Goal: Task Accomplishment & Management: Manage account settings

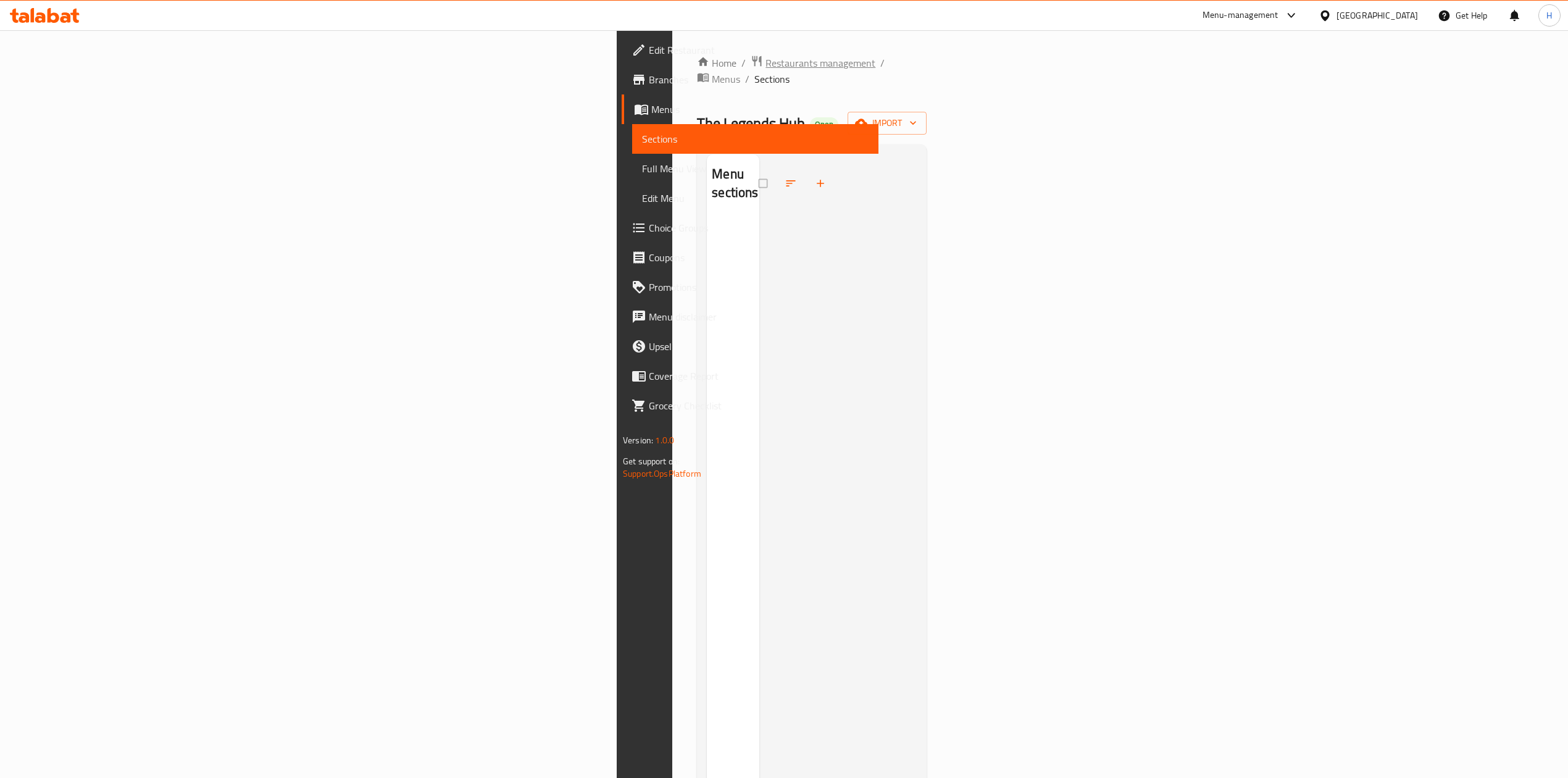
click at [766, 65] on span "Restaurants management" at bounding box center [821, 63] width 110 height 15
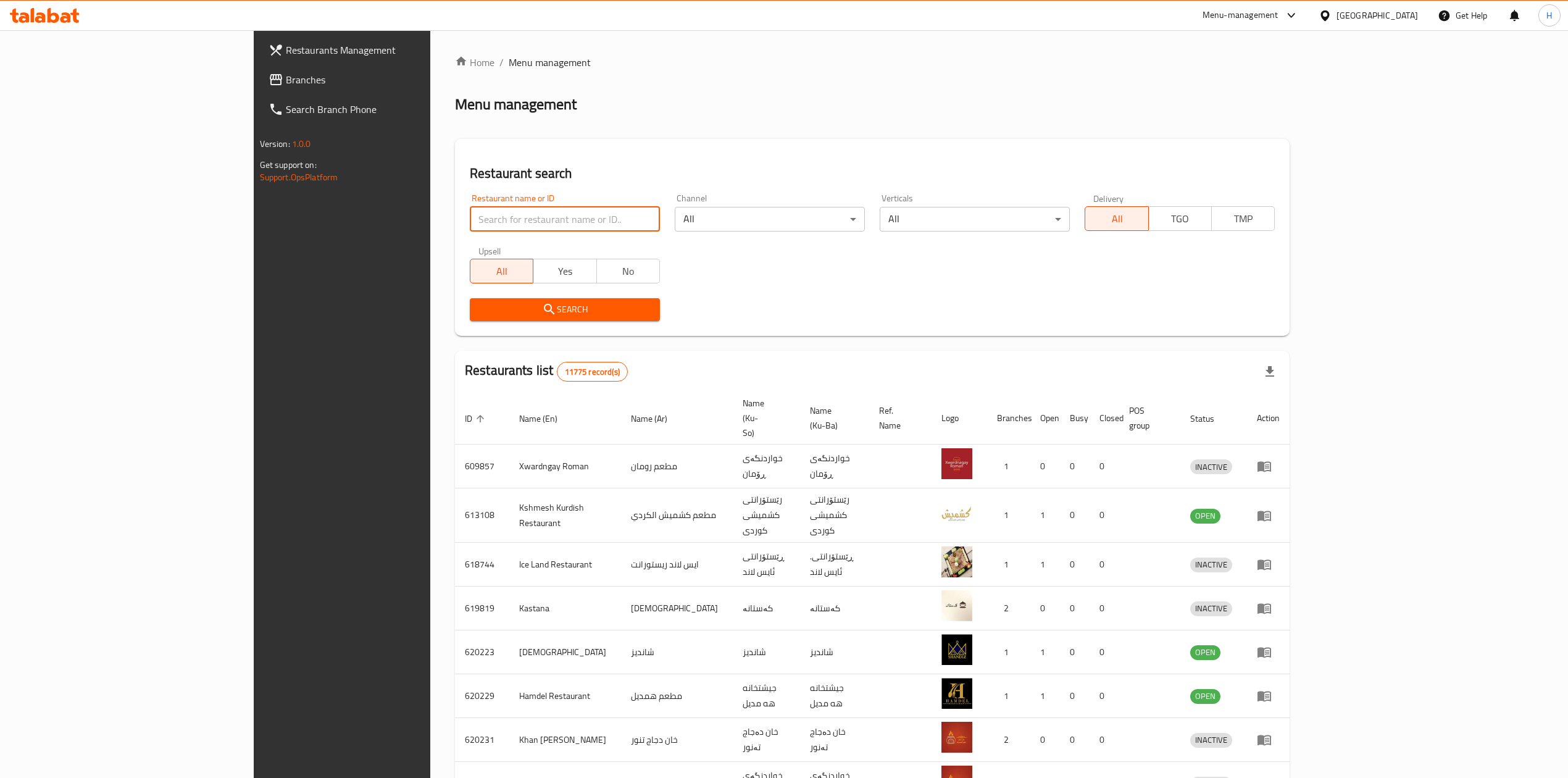
click at [470, 222] on input "search" at bounding box center [565, 219] width 190 height 25
paste input "326237"
click button "Search" at bounding box center [565, 310] width 190 height 23
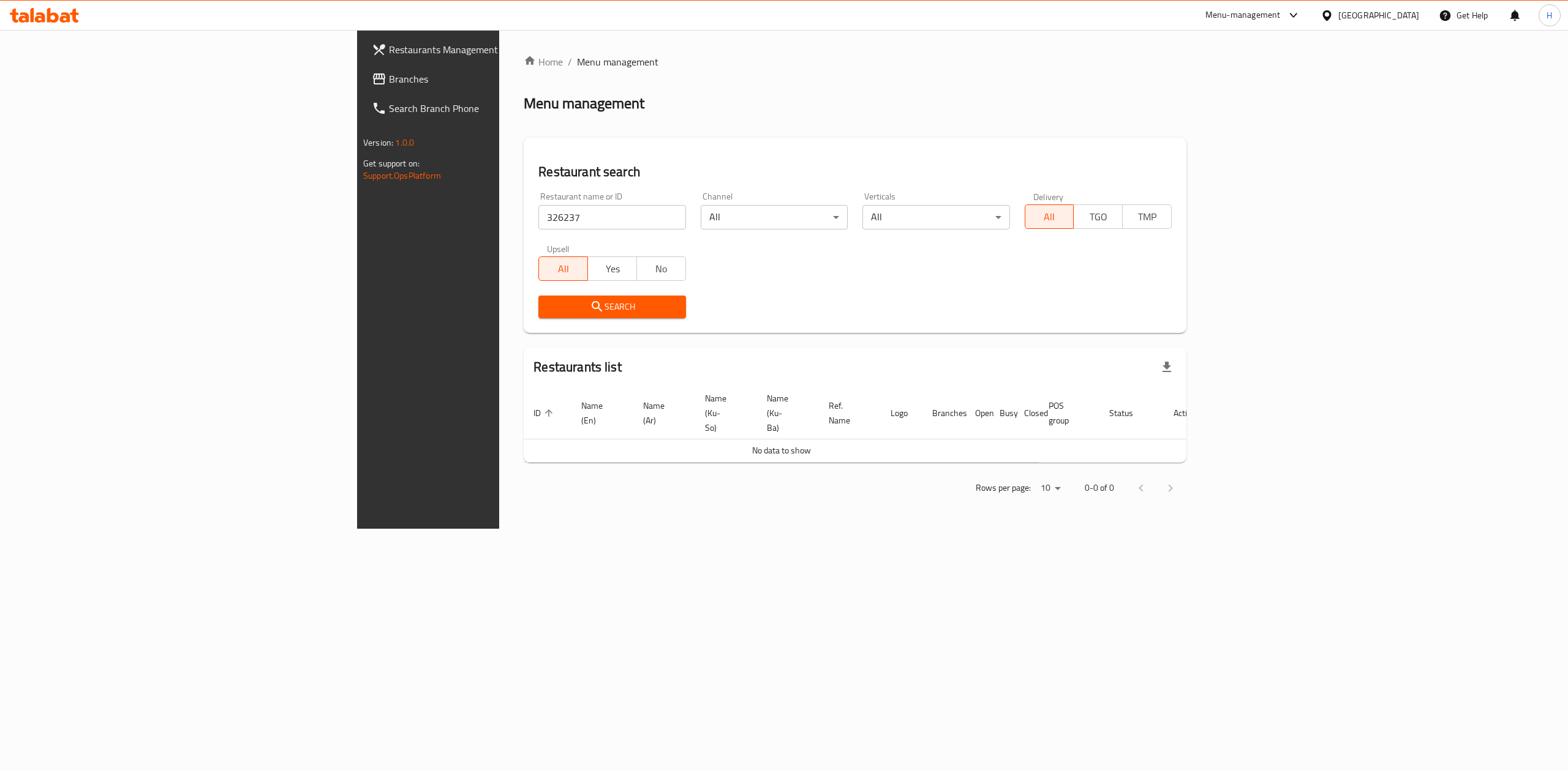
click at [538, 201] on div "Restaurant name or ID 326237 Restaurant name or ID" at bounding box center [612, 211] width 147 height 38
click at [538, 213] on input "326237" at bounding box center [612, 217] width 147 height 24
paste input "Burraty Restaurant"
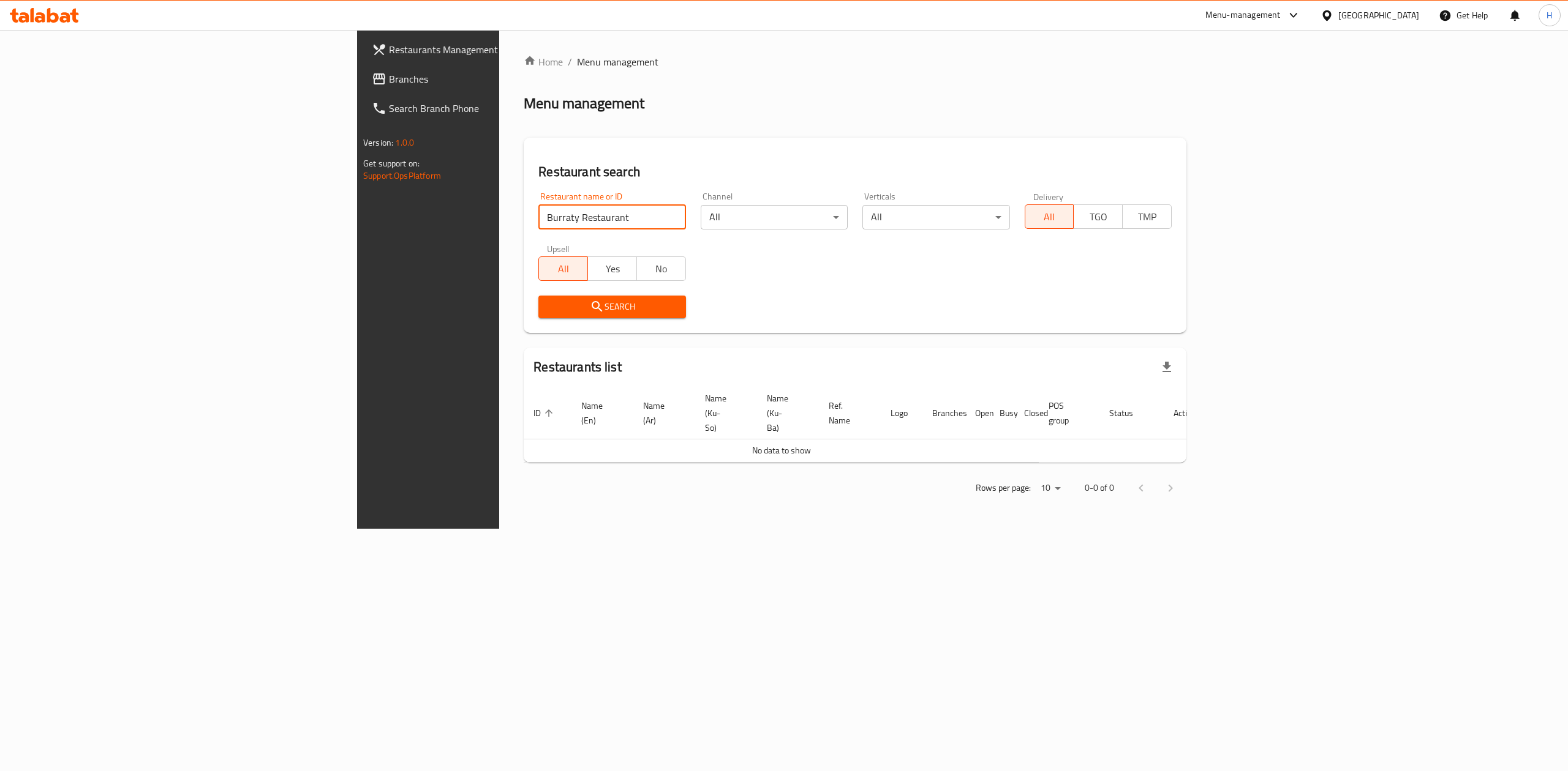
type input "Burraty Restaurant"
click button "Search" at bounding box center [612, 307] width 147 height 22
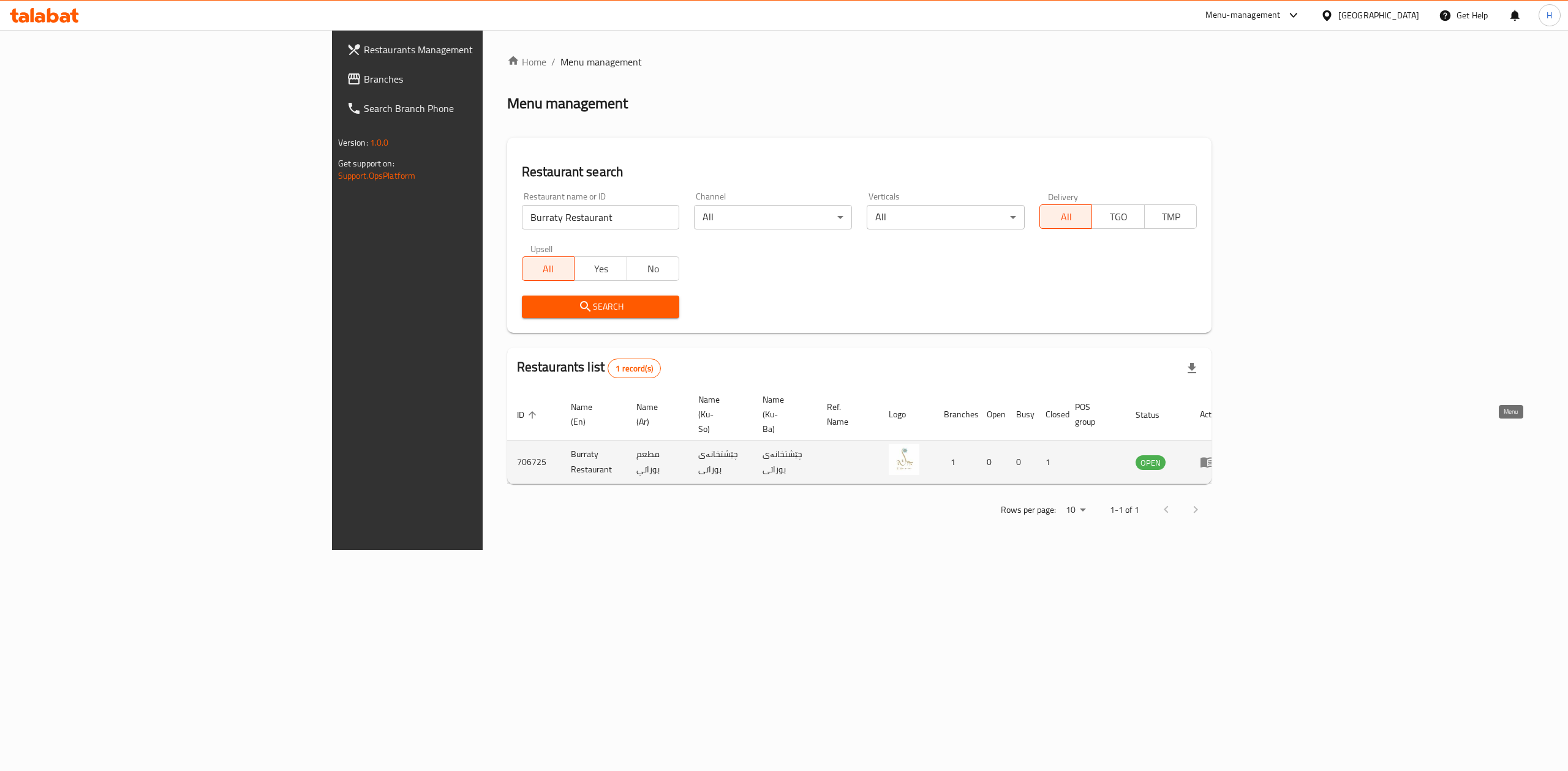
click at [1214, 455] on icon "enhanced table" at bounding box center [1207, 461] width 15 height 15
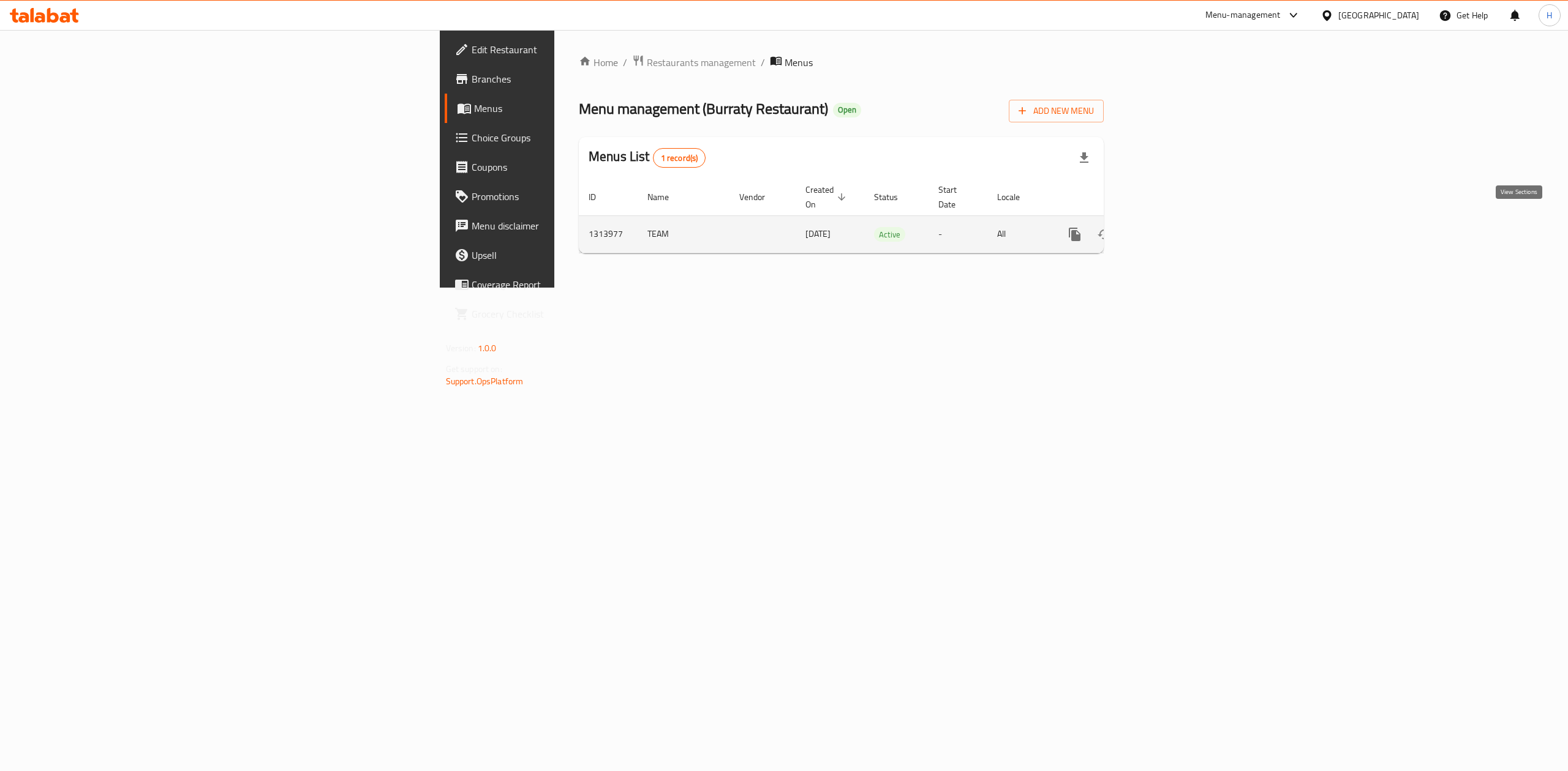
click at [1170, 227] on icon "enhanced table" at bounding box center [1163, 234] width 15 height 15
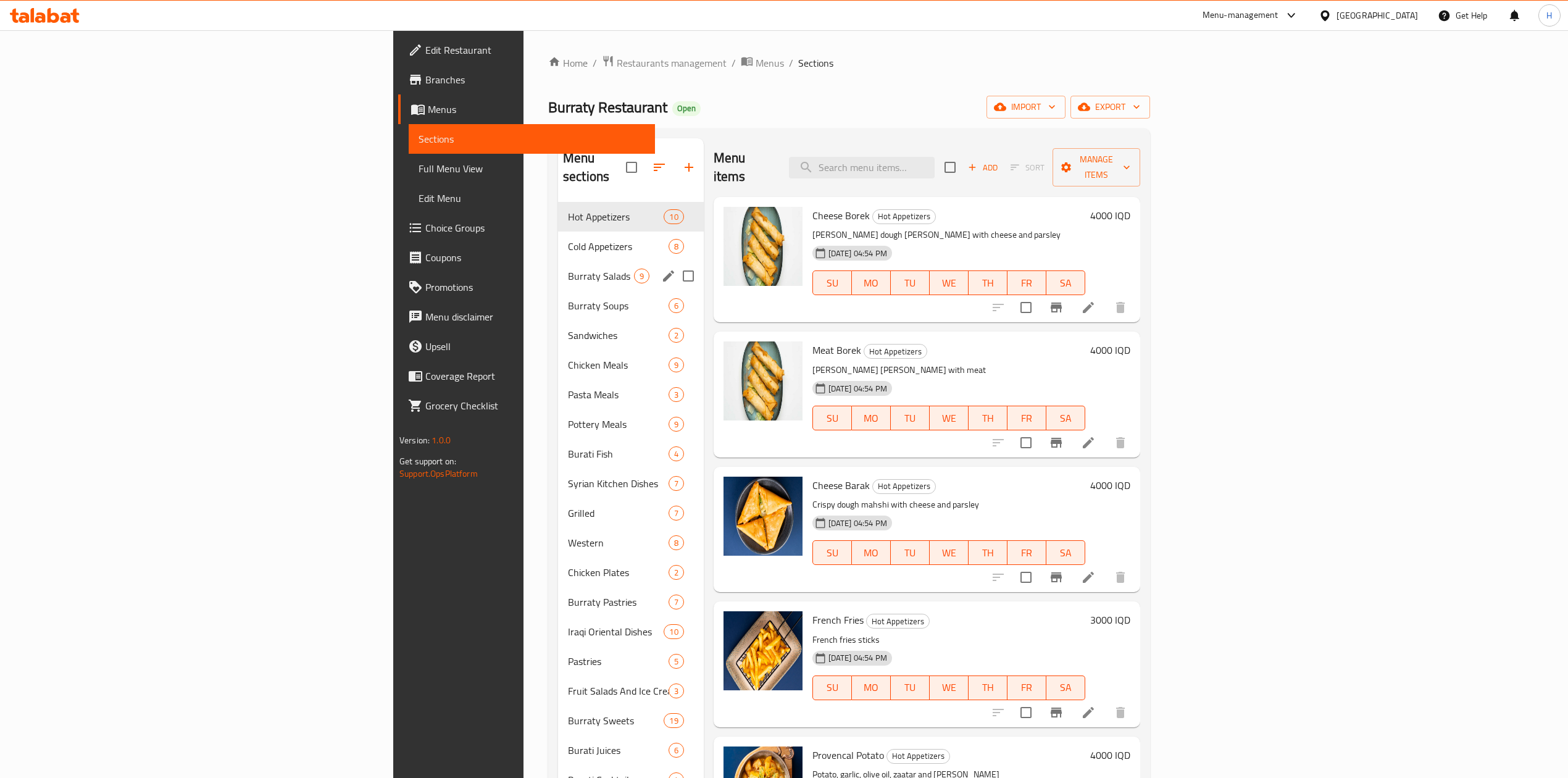
click at [558, 261] on div "Burraty Salads 9" at bounding box center [631, 276] width 146 height 30
